Goal: Information Seeking & Learning: Learn about a topic

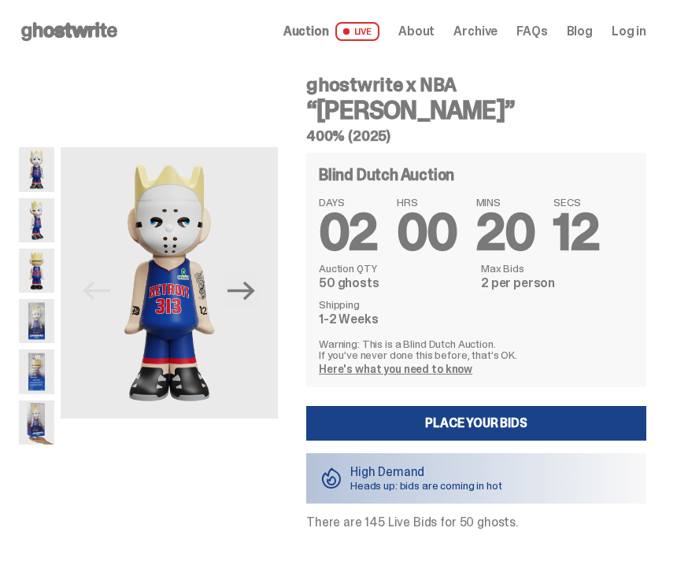
click at [253, 300] on icon "Next" at bounding box center [241, 291] width 28 height 28
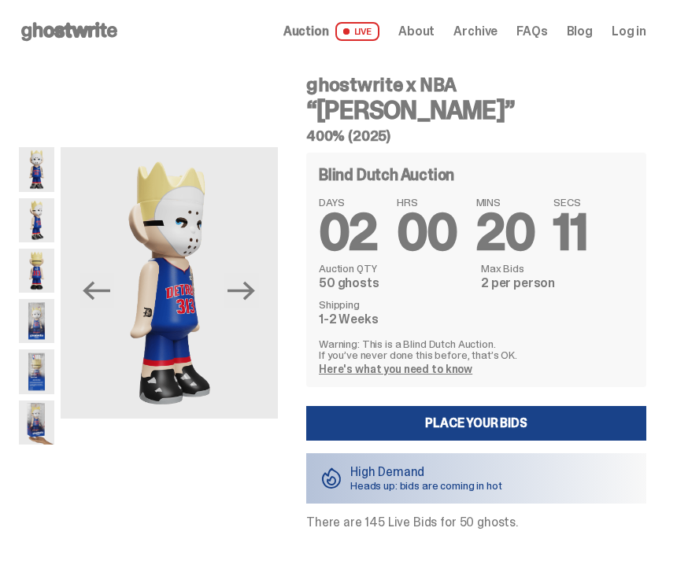
click at [255, 300] on icon "Next" at bounding box center [241, 291] width 28 height 28
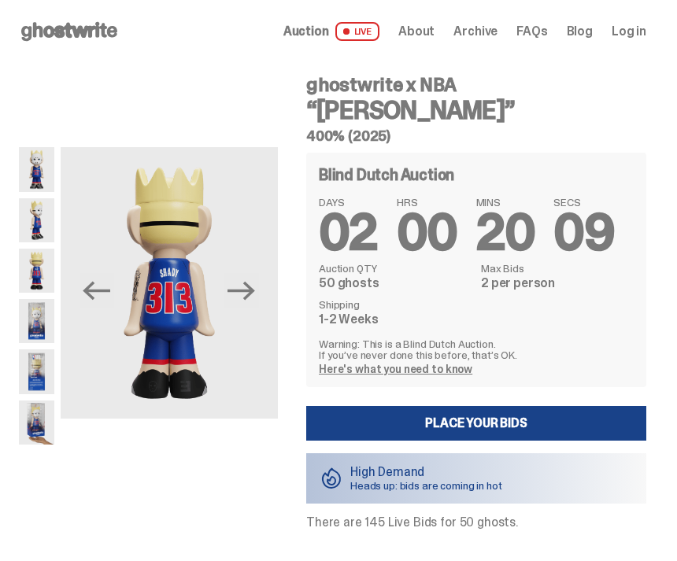
click at [255, 291] on icon "Next" at bounding box center [241, 290] width 28 height 19
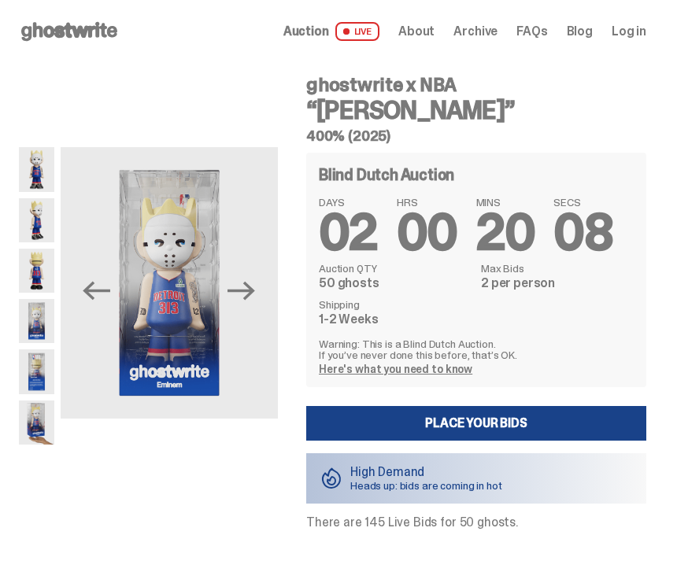
click at [255, 289] on icon "Next" at bounding box center [241, 290] width 28 height 19
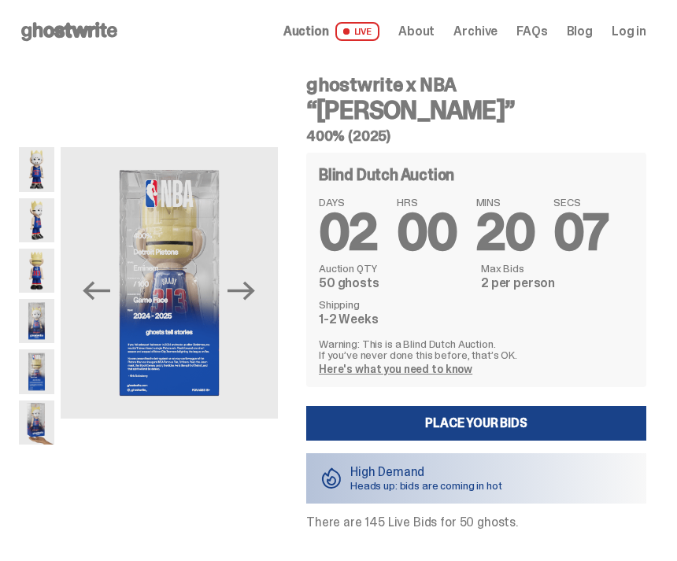
click at [255, 289] on icon "Next" at bounding box center [241, 290] width 28 height 19
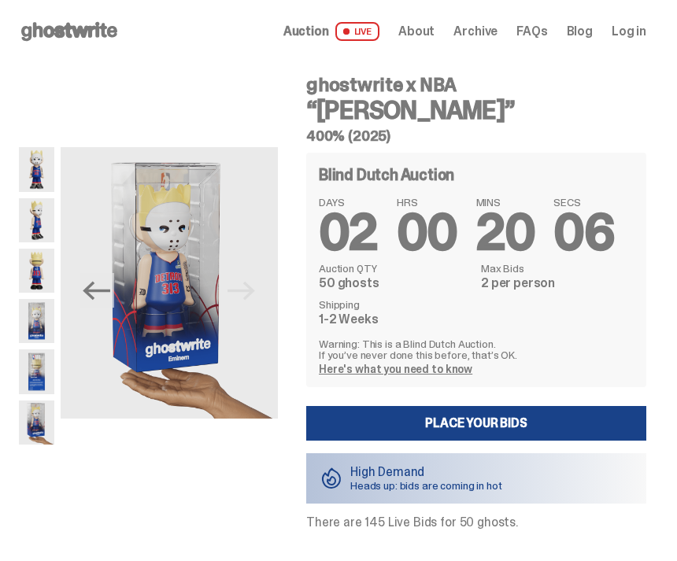
click at [271, 290] on img at bounding box center [169, 282] width 217 height 271
click at [270, 289] on img at bounding box center [169, 282] width 217 height 271
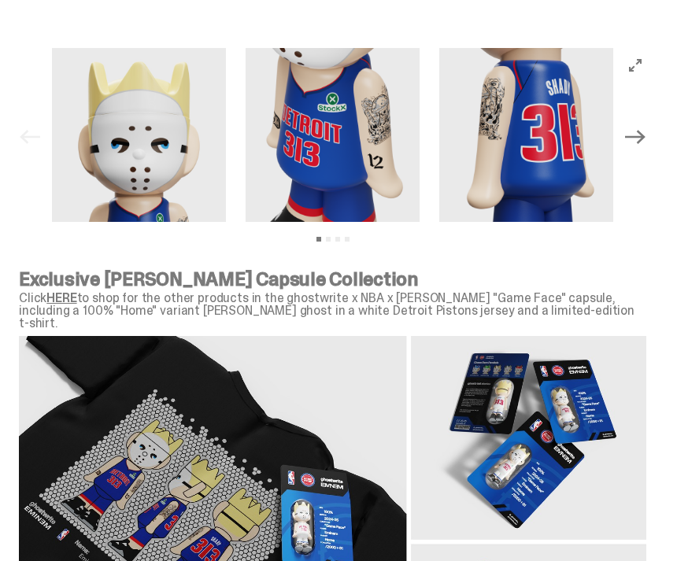
scroll to position [1556, 0]
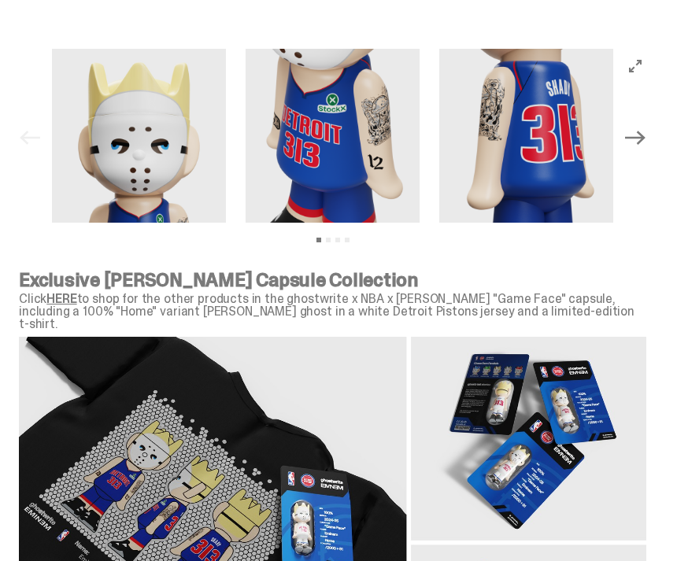
click at [68, 299] on link "HERE" at bounding box center [61, 298] width 30 height 17
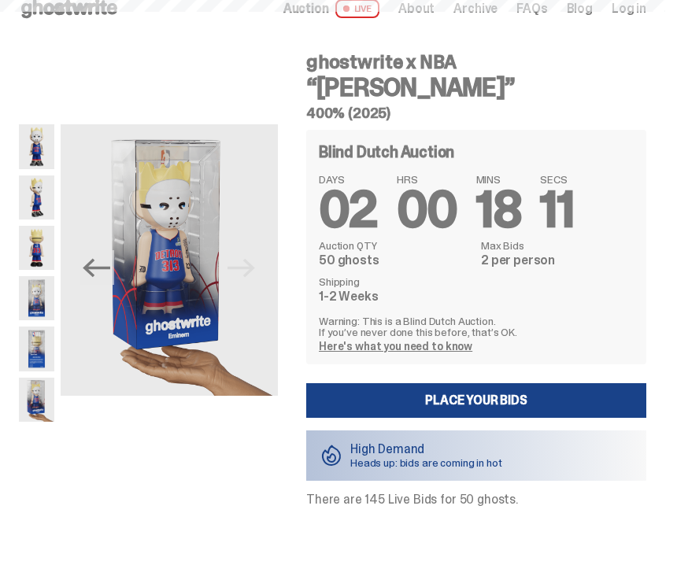
scroll to position [0, 0]
